Goal: Go to known website: Access a specific website the user already knows

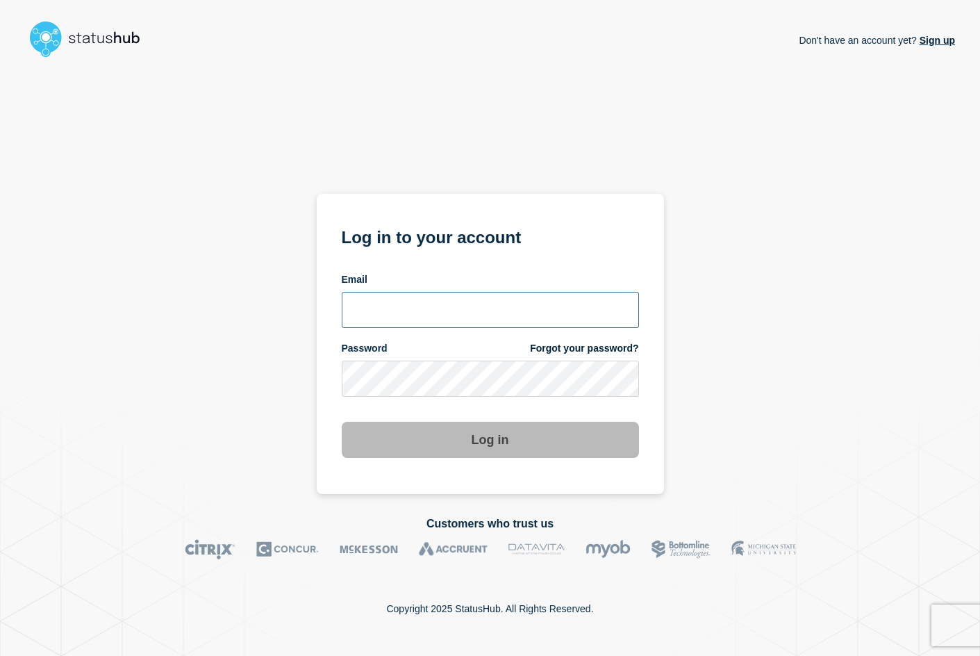
type input "[PERSON_NAME][EMAIL_ADDRESS][DOMAIN_NAME]"
click at [486, 451] on button "Log in" at bounding box center [490, 440] width 297 height 36
